Goal: Information Seeking & Learning: Find specific fact

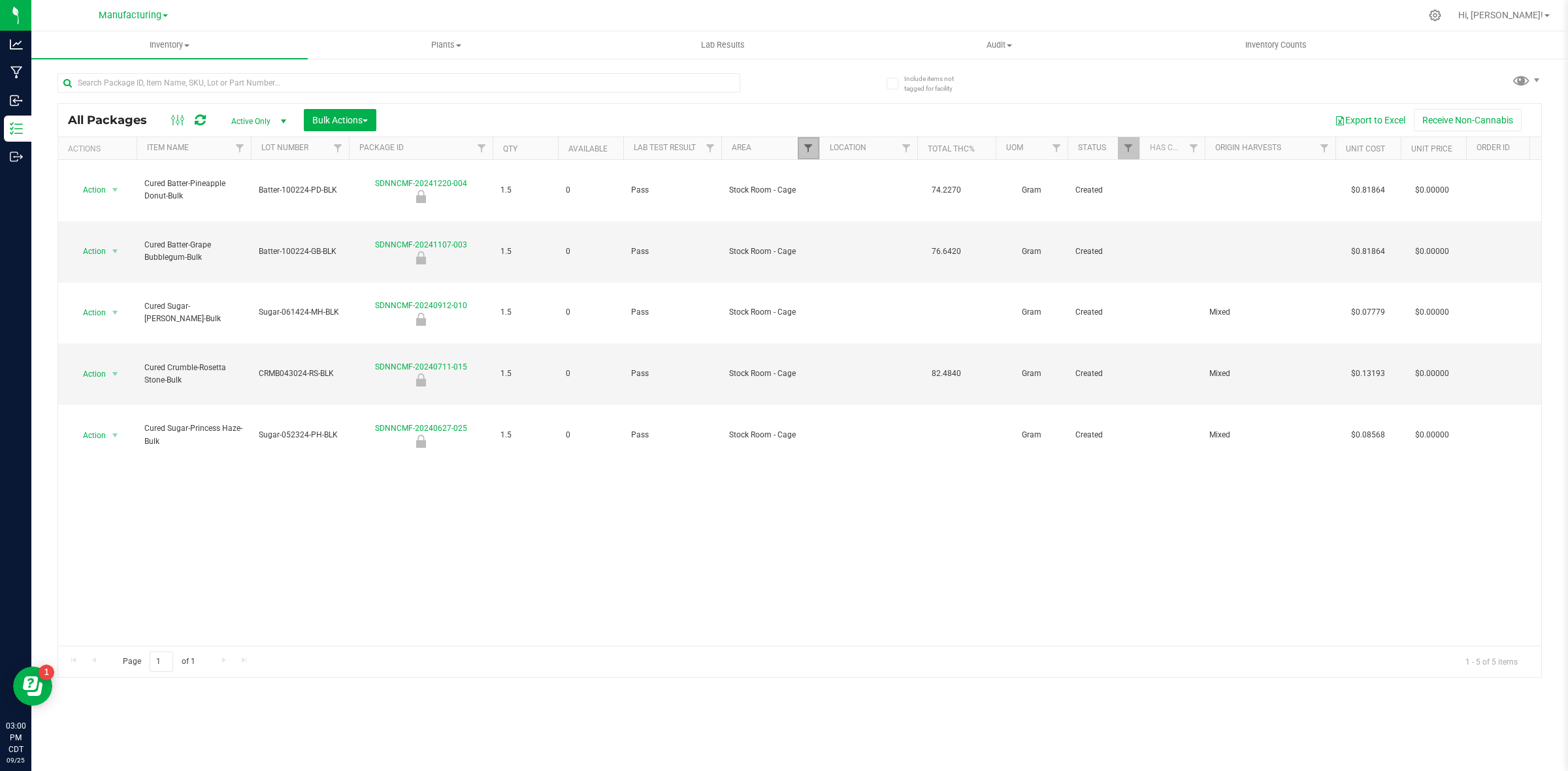
click at [809, 149] on span "Filter" at bounding box center [808, 148] width 11 height 11
click at [916, 438] on button "Clear" at bounding box center [908, 436] width 63 height 29
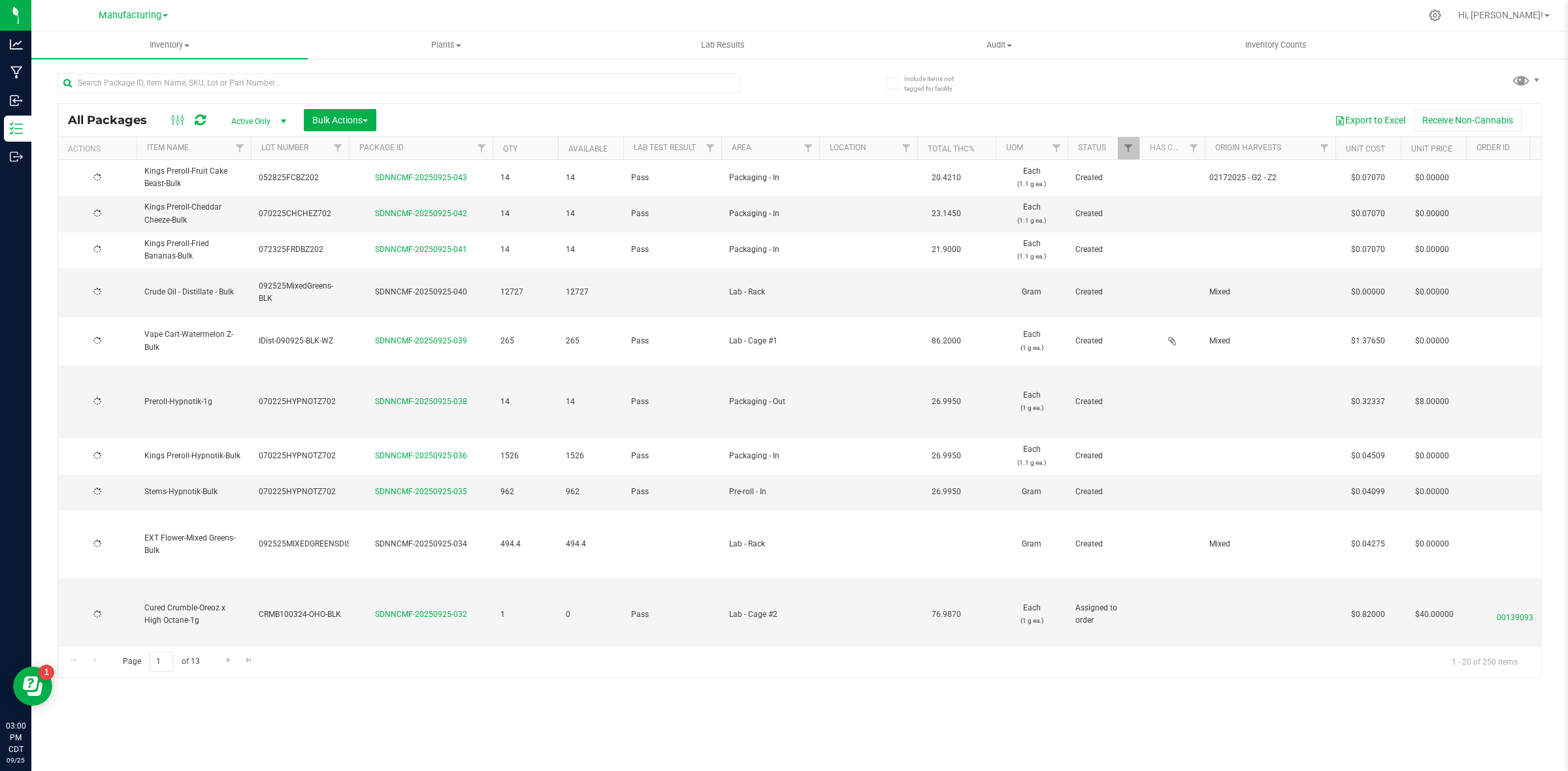
click at [254, 121] on span "Active Only" at bounding box center [256, 121] width 71 height 18
click at [252, 200] on li "All" at bounding box center [256, 202] width 70 height 19
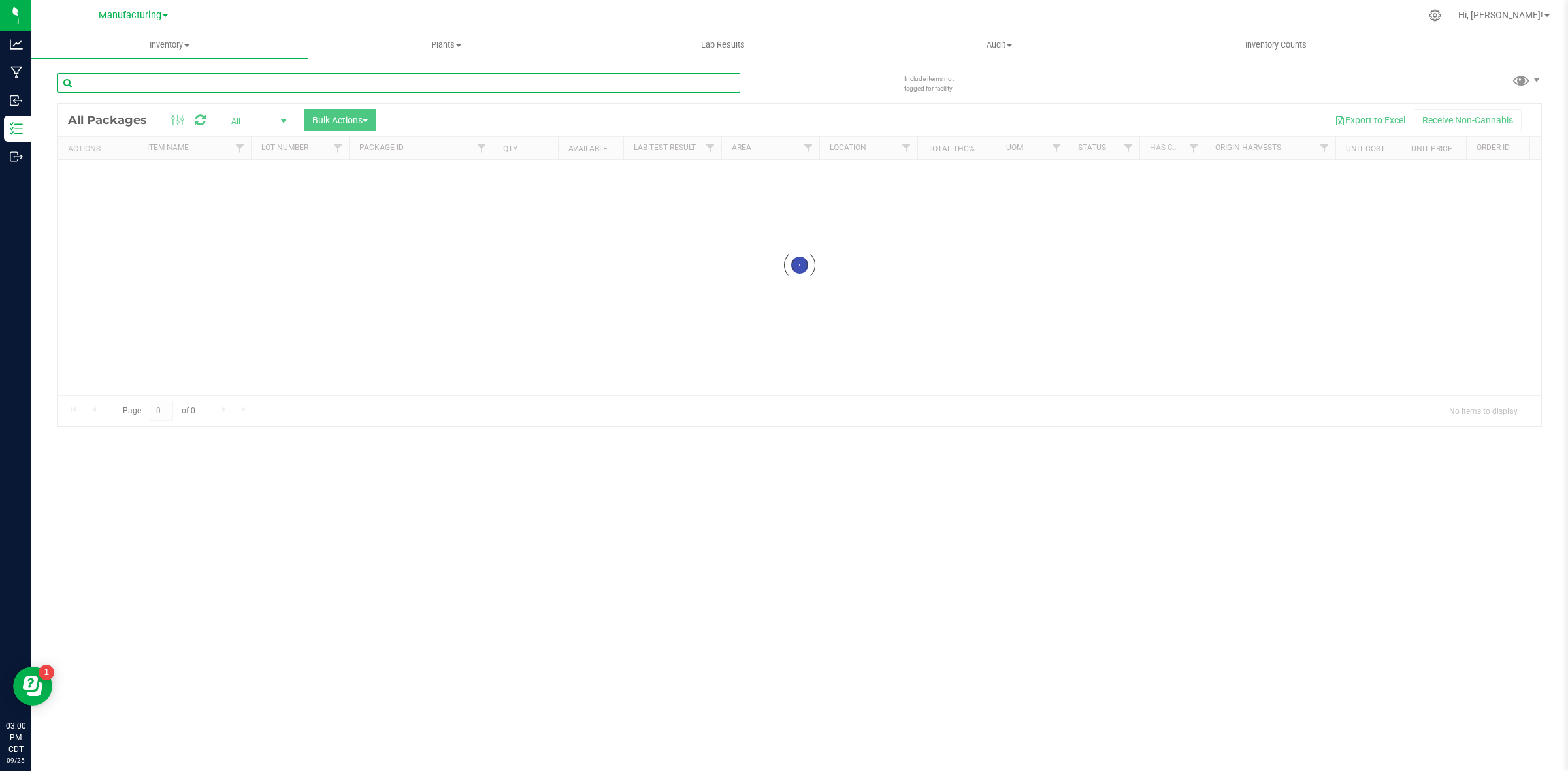
click at [282, 82] on input "text" at bounding box center [399, 83] width 682 height 19
paste input "IDist-061025-MSA-BLK"
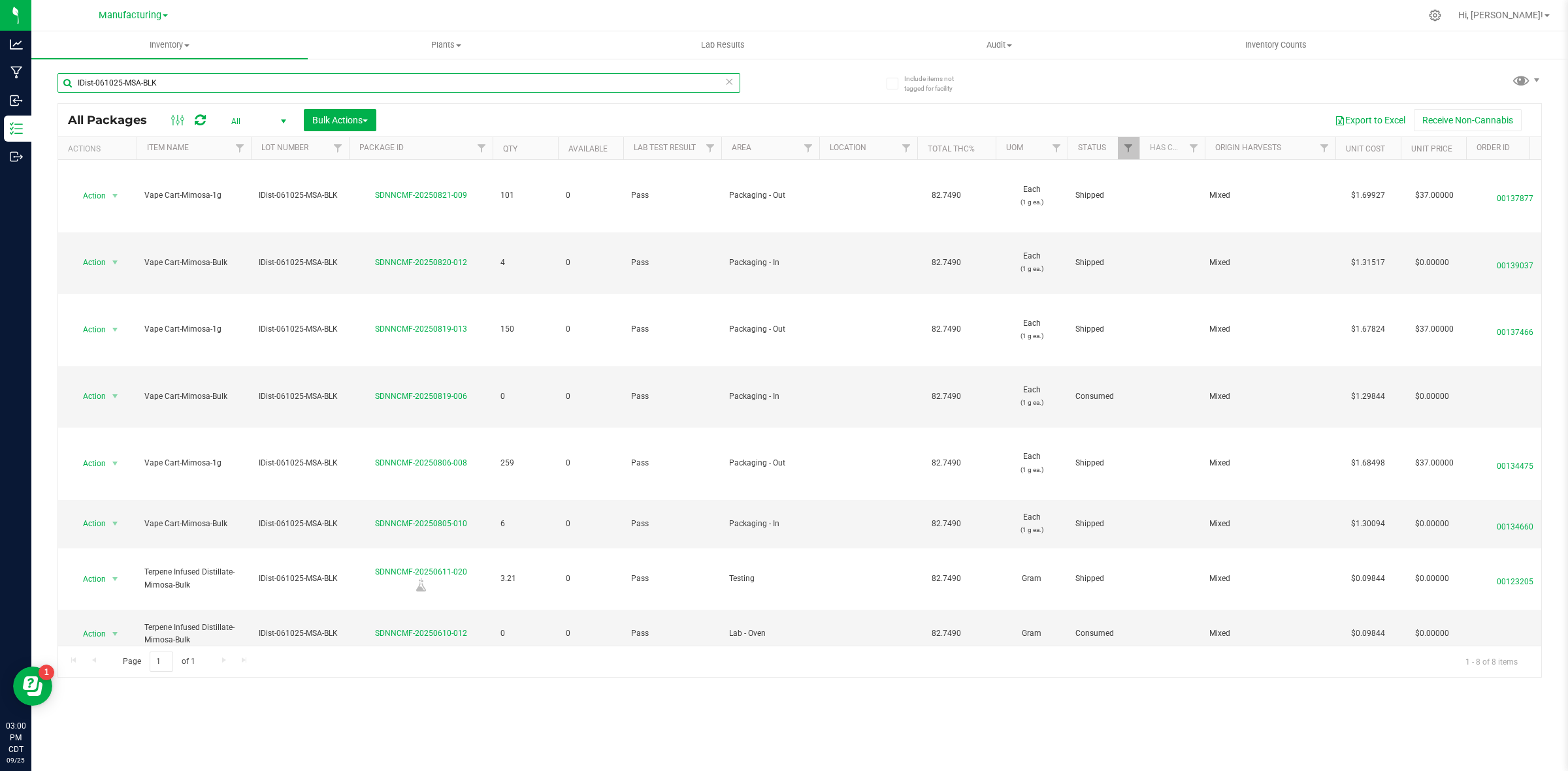
type input "IDist-061025-MSA-BLK"
